Goal: Task Accomplishment & Management: Complete application form

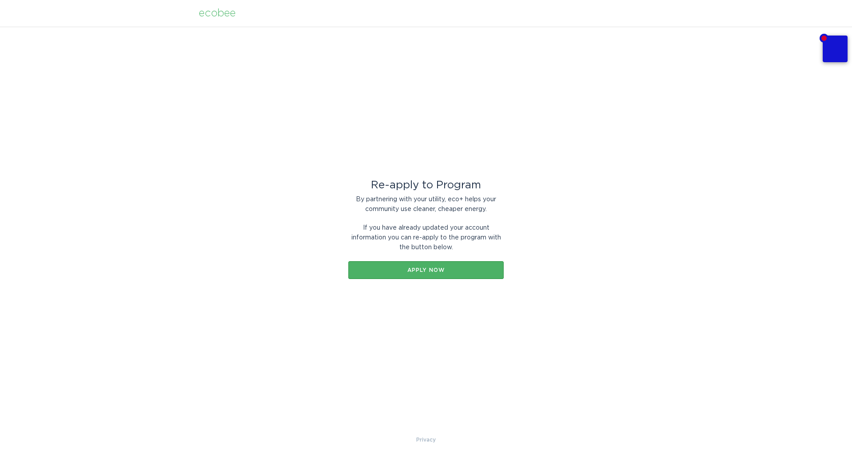
click at [432, 265] on button "Apply now" at bounding box center [425, 270] width 155 height 18
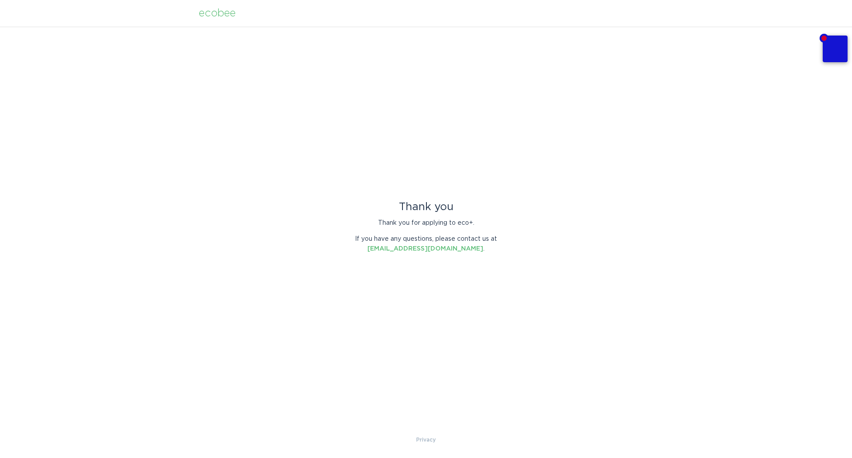
click at [233, 16] on div "ecobee" at bounding box center [217, 13] width 37 height 10
click at [221, 12] on div "ecobee" at bounding box center [217, 13] width 37 height 10
